Goal: Task Accomplishment & Management: Manage account settings

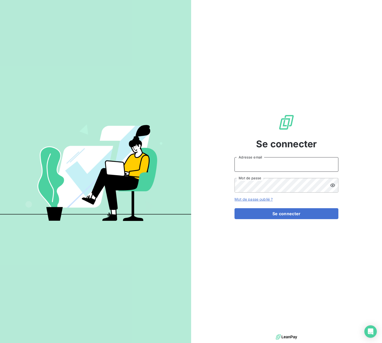
click at [257, 164] on input "Adresse email" at bounding box center [287, 164] width 104 height 15
type input "[PERSON_NAME][EMAIL_ADDRESS][DOMAIN_NAME]"
click at [235, 208] on button "Se connecter" at bounding box center [287, 213] width 104 height 11
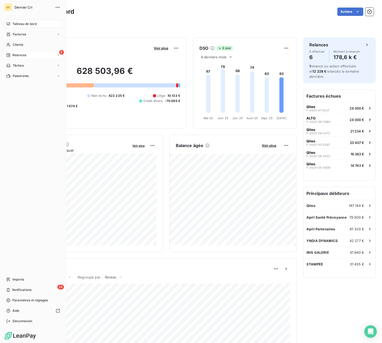
click at [11, 56] on div "Relances" at bounding box center [16, 55] width 20 height 5
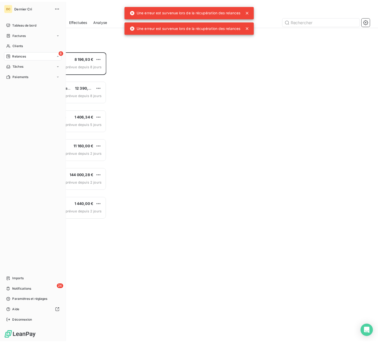
scroll to position [292, 82]
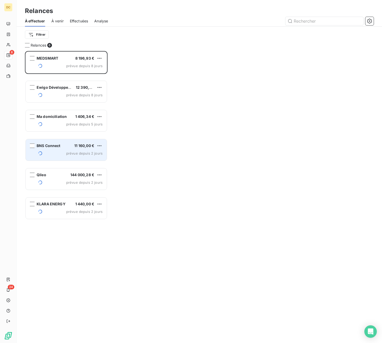
click at [67, 148] on div "BNS Connect 11 160,00 € prévue depuis 2 jours" at bounding box center [66, 149] width 81 height 21
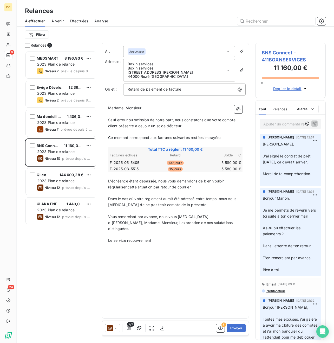
scroll to position [0, 0]
